Goal: Information Seeking & Learning: Stay updated

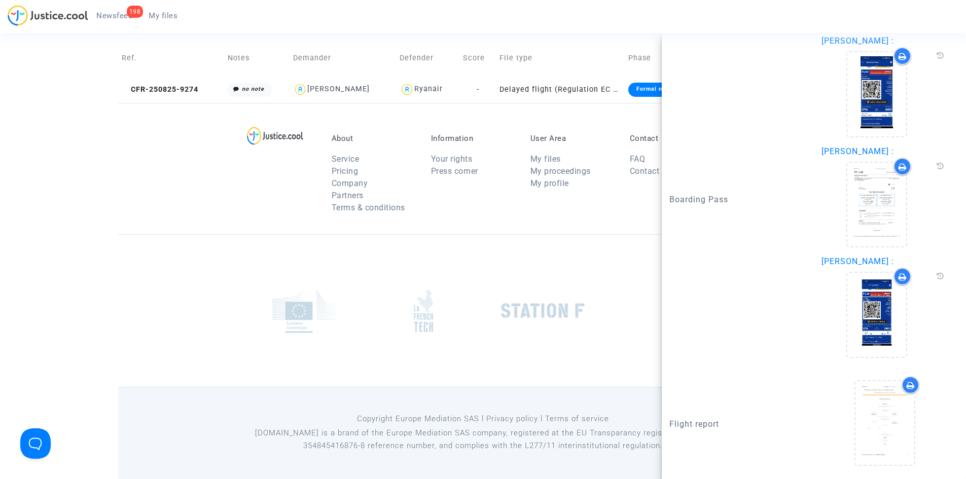
scroll to position [81, 0]
click at [115, 14] on span "Newsfeed" at bounding box center [114, 15] width 36 height 9
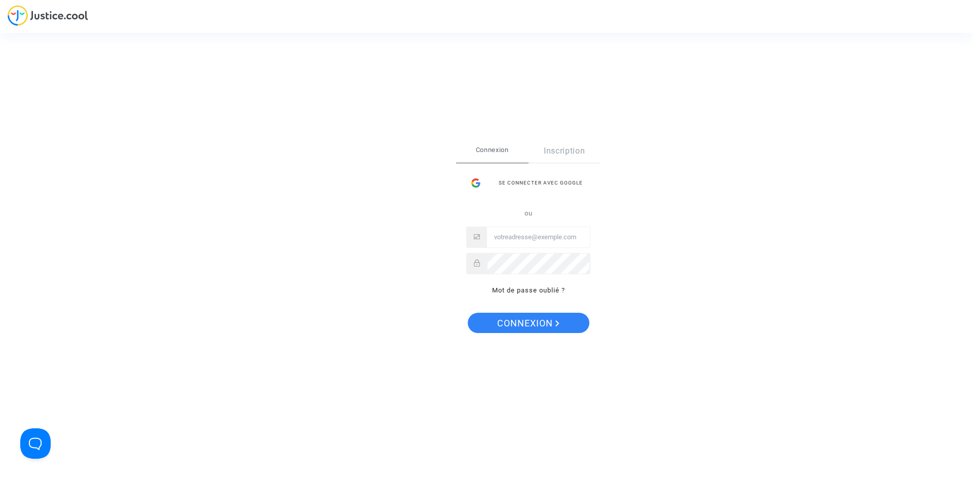
type input "[EMAIL_ADDRESS][DOMAIN_NAME]"
click at [529, 321] on span "Connexion" at bounding box center [528, 323] width 62 height 21
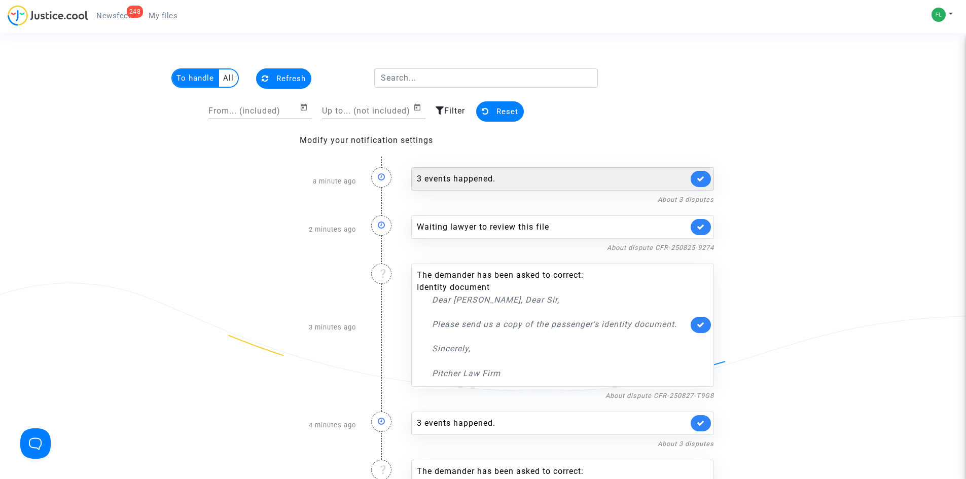
click at [512, 177] on div "3 events happened." at bounding box center [552, 179] width 271 height 12
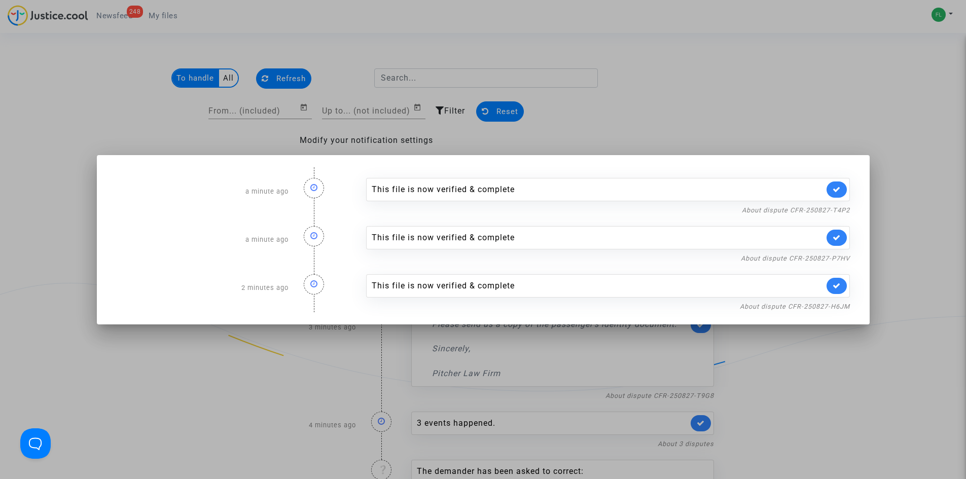
click at [653, 77] on div at bounding box center [483, 239] width 966 height 479
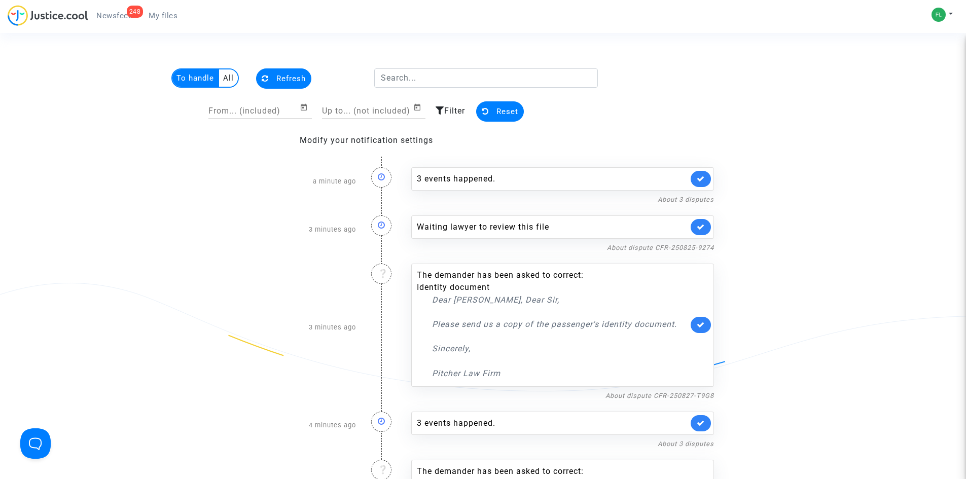
click at [116, 16] on span "Newsfeed" at bounding box center [114, 15] width 36 height 9
